Goal: Information Seeking & Learning: Learn about a topic

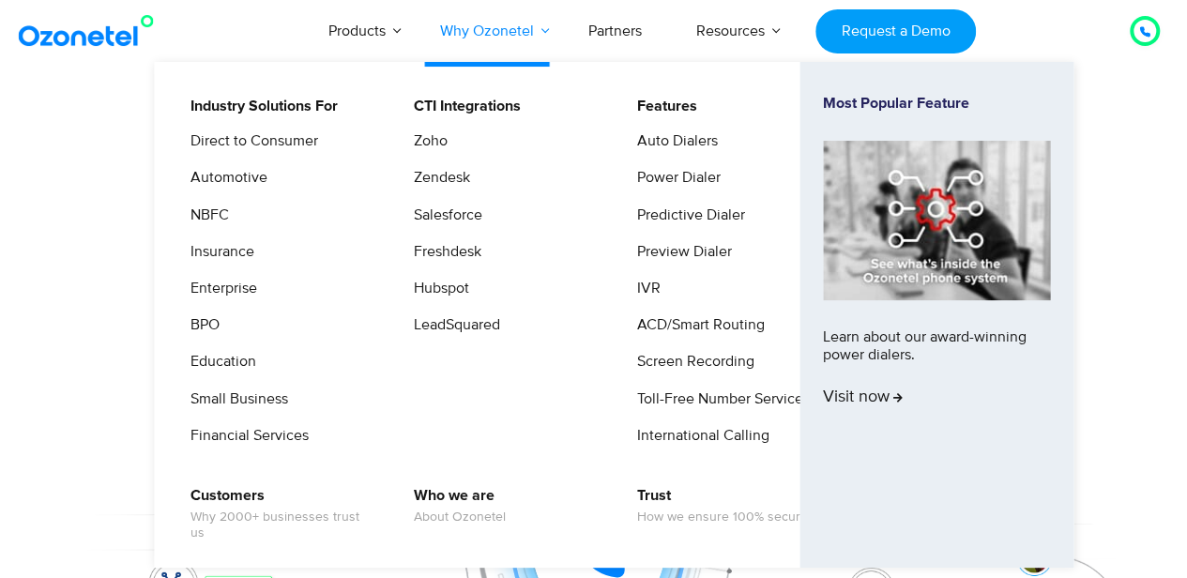
click at [510, 33] on link "Why Ozonetel" at bounding box center [487, 31] width 148 height 62
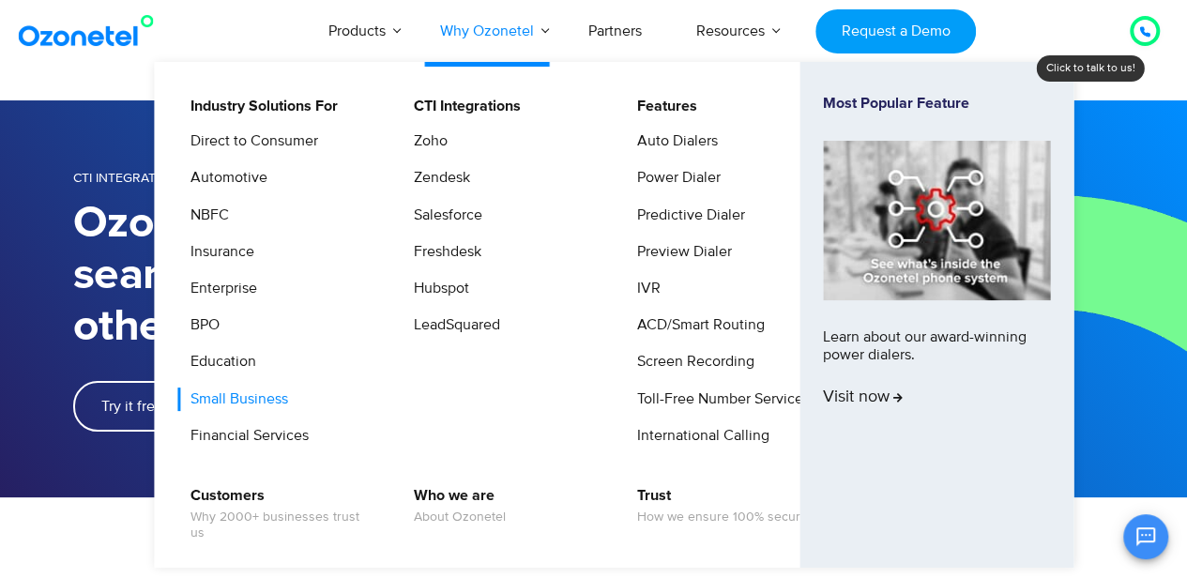
click at [235, 400] on link "Small Business" at bounding box center [234, 399] width 113 height 23
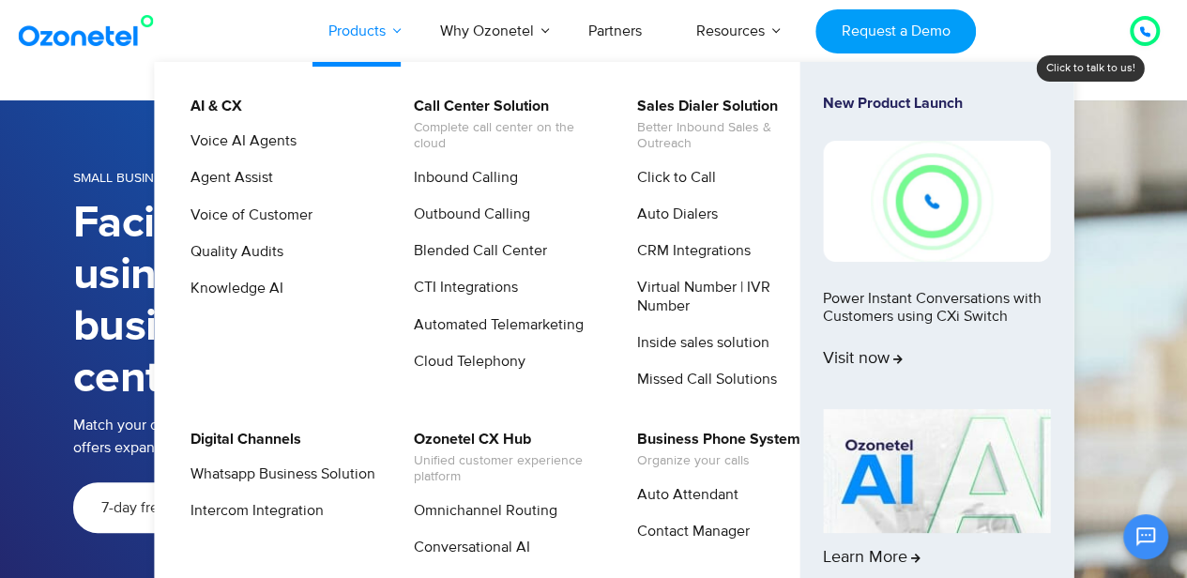
click at [389, 28] on link "Products" at bounding box center [357, 31] width 112 height 62
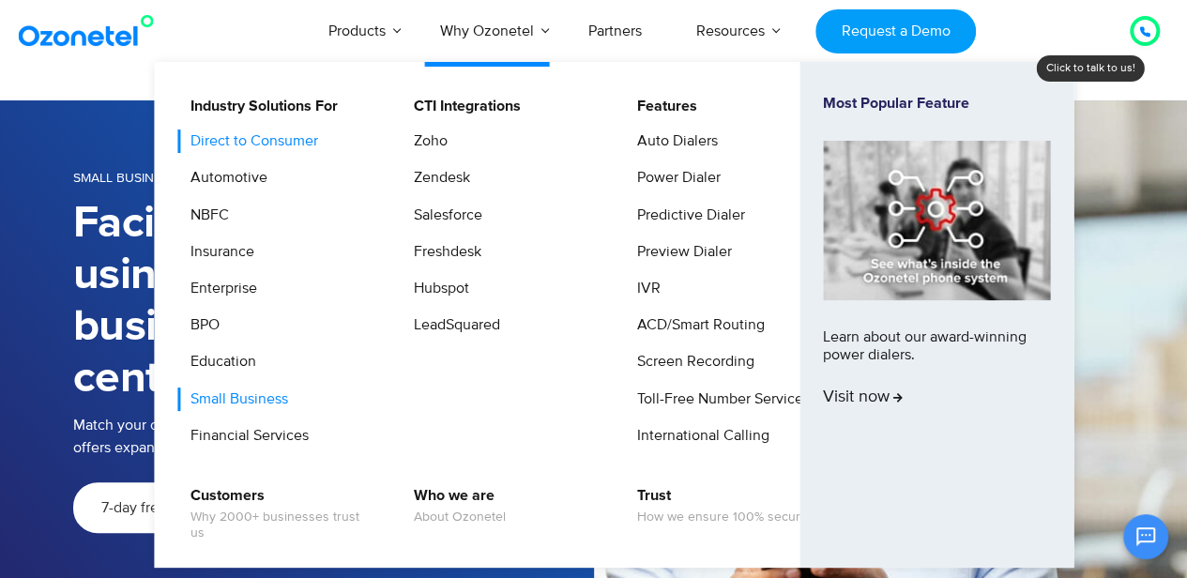
click at [291, 142] on link "Direct to Consumer" at bounding box center [249, 141] width 143 height 23
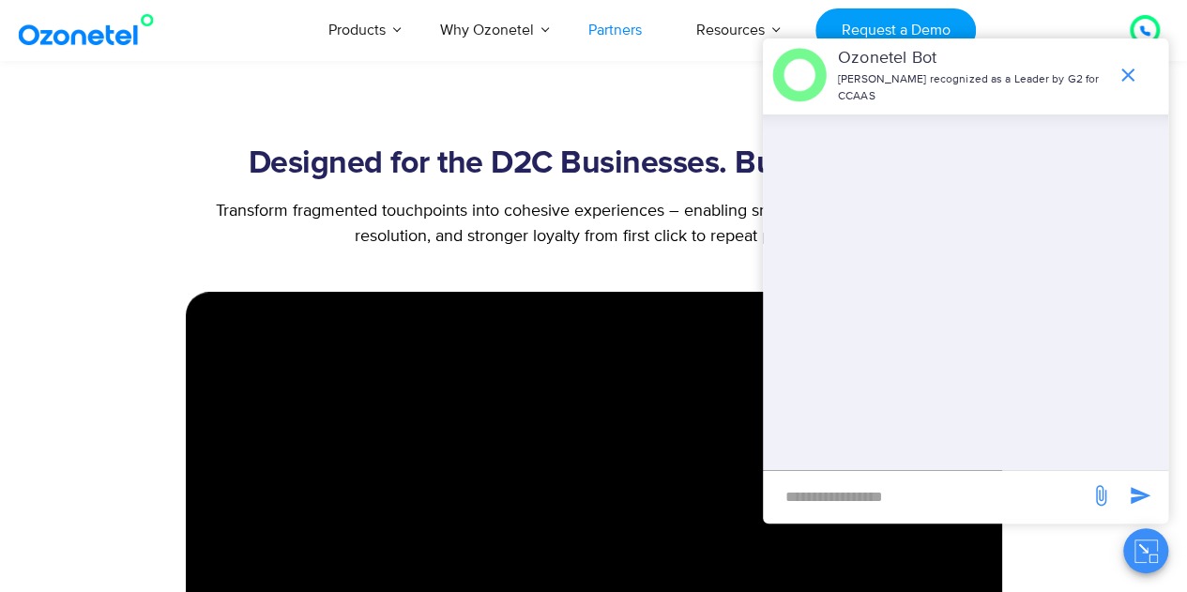
scroll to position [657, 0]
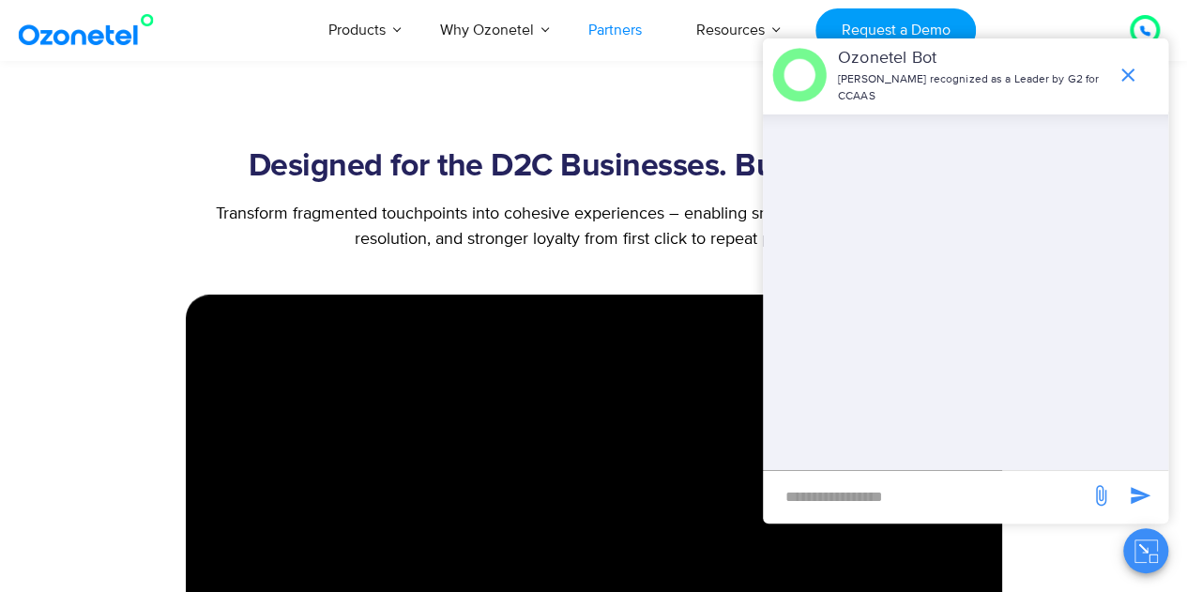
click at [649, 23] on link "Partners" at bounding box center [615, 30] width 108 height 62
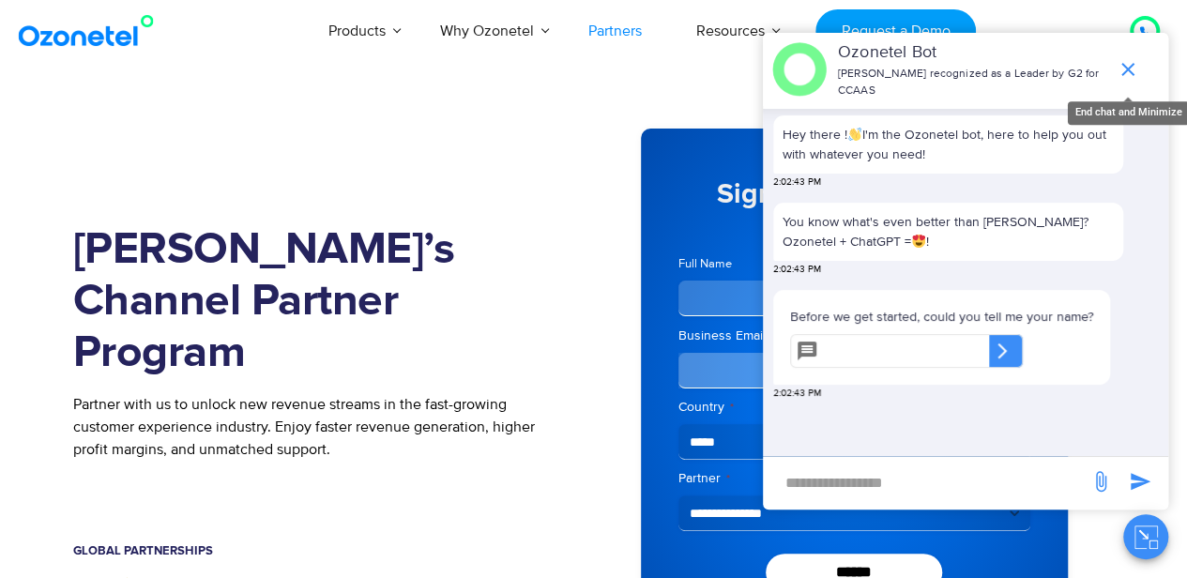
click at [1129, 58] on icon "end chat or minimize" at bounding box center [1128, 69] width 23 height 23
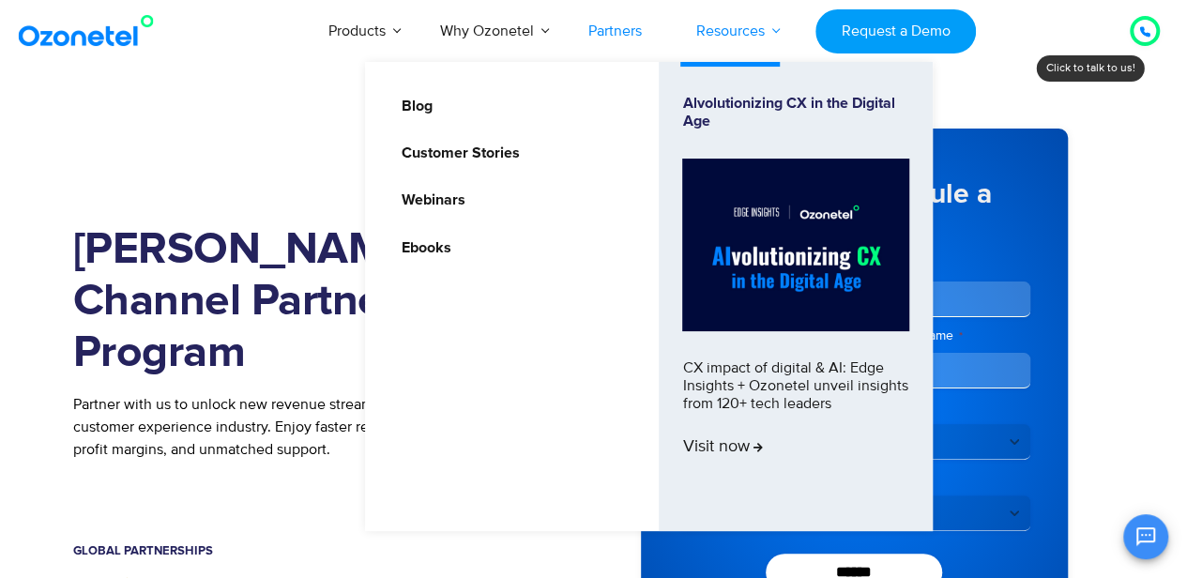
click at [737, 33] on link "Resources" at bounding box center [730, 31] width 123 height 62
click at [434, 142] on link "Customer Stories" at bounding box center [455, 153] width 133 height 23
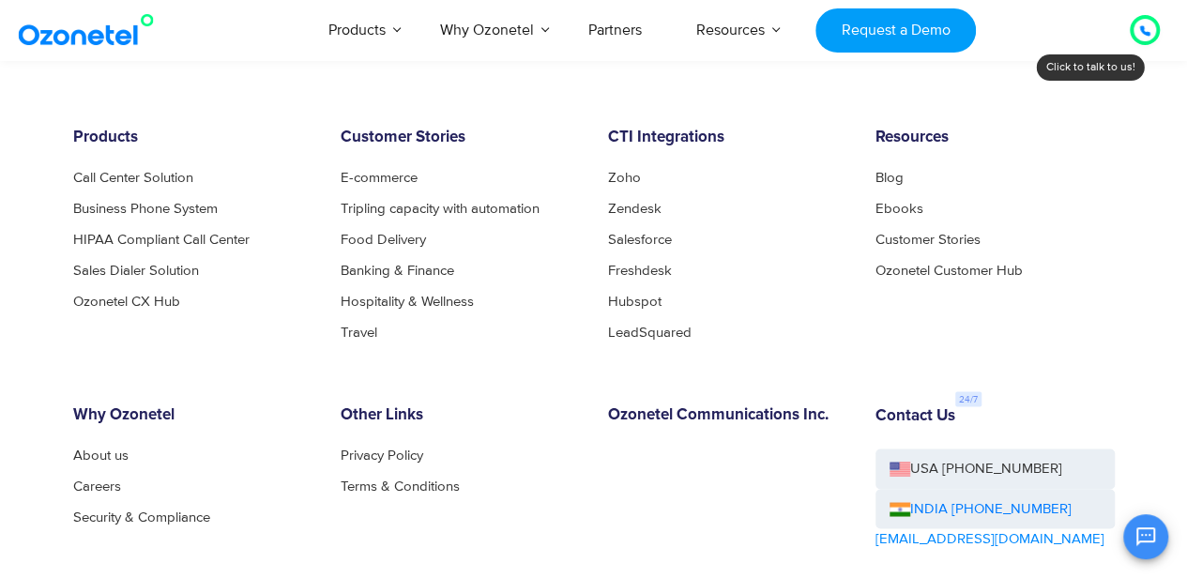
scroll to position [1406, 0]
click at [148, 171] on link "Call Center Solution" at bounding box center [138, 178] width 130 height 14
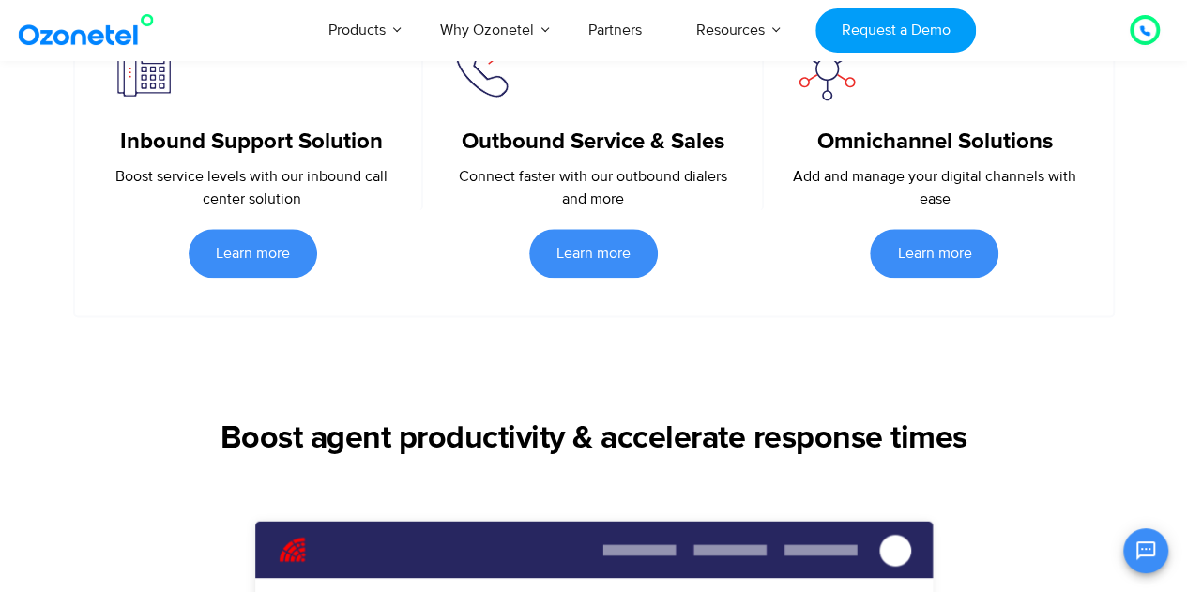
scroll to position [1032, 0]
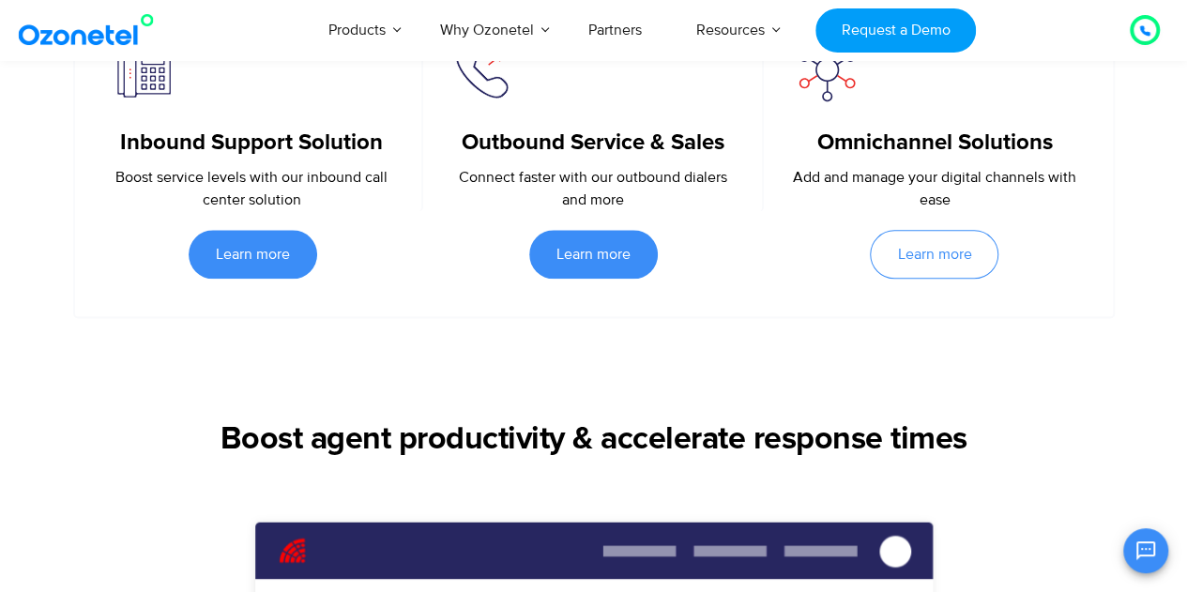
click at [954, 254] on span "Learn more" at bounding box center [934, 254] width 74 height 15
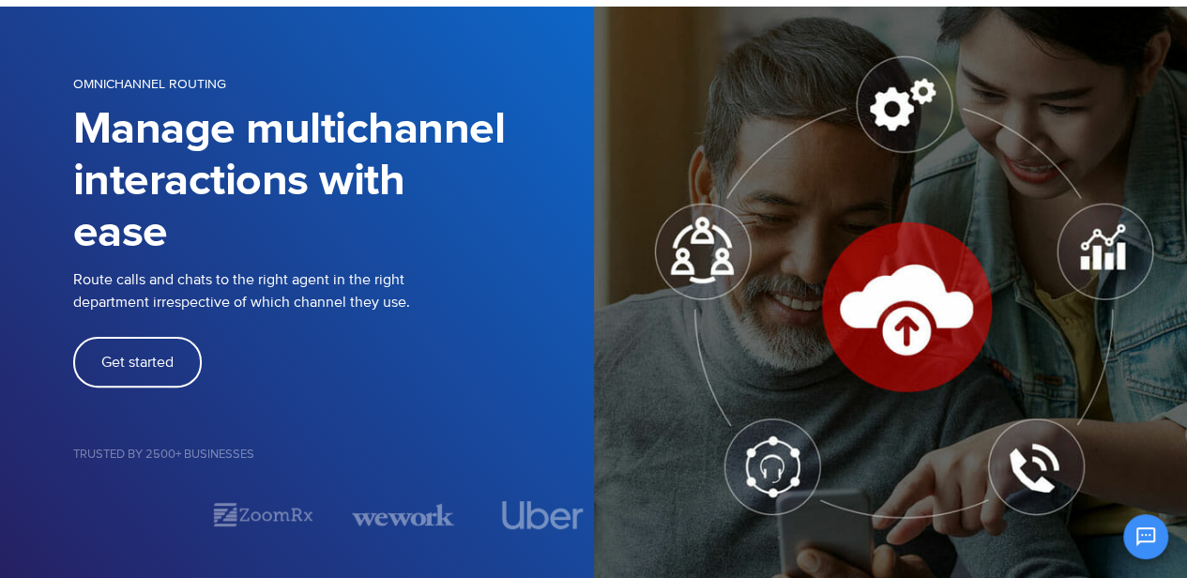
scroll to position [94, 0]
click at [131, 358] on span "Get started" at bounding box center [137, 362] width 72 height 15
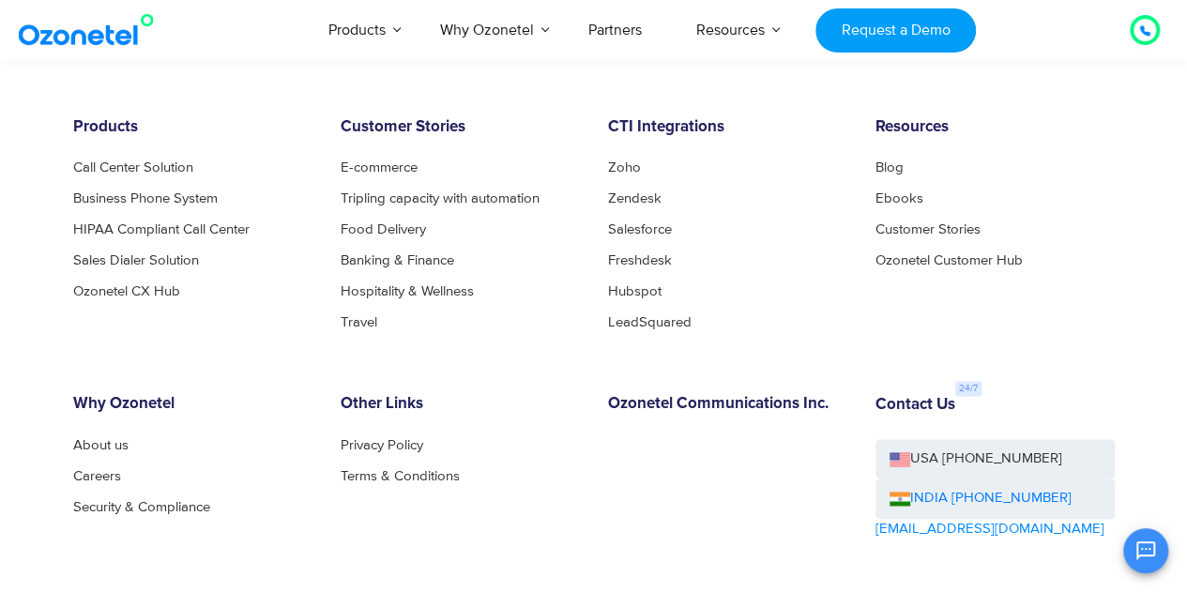
scroll to position [1218, 0]
